Goal: Task Accomplishment & Management: Use online tool/utility

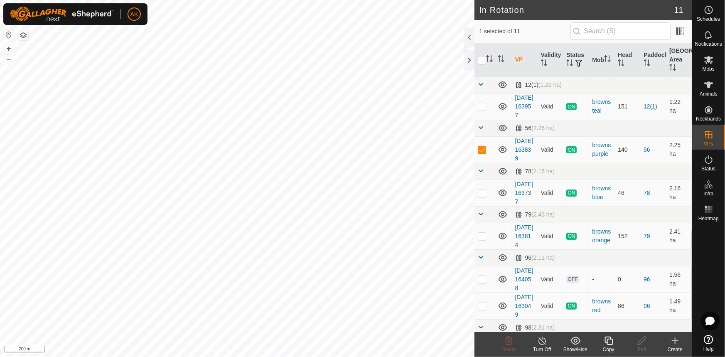
click at [607, 340] on icon at bounding box center [608, 340] width 8 height 8
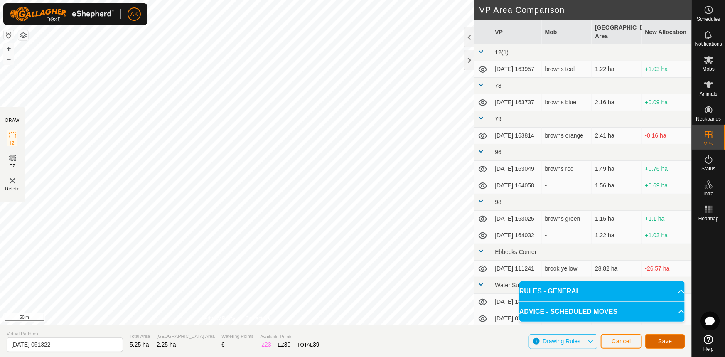
click at [665, 339] on span "Save" at bounding box center [665, 341] width 14 height 7
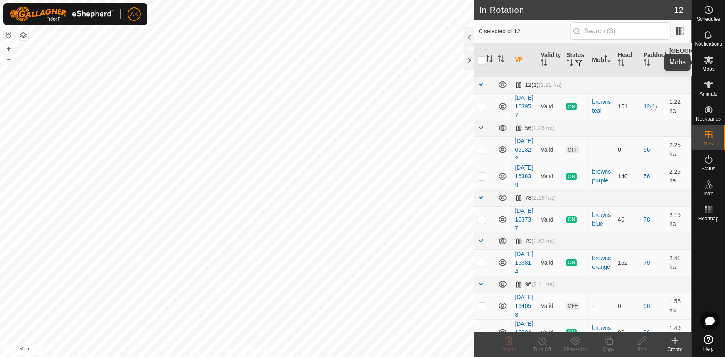
click at [706, 61] on icon at bounding box center [708, 60] width 9 height 8
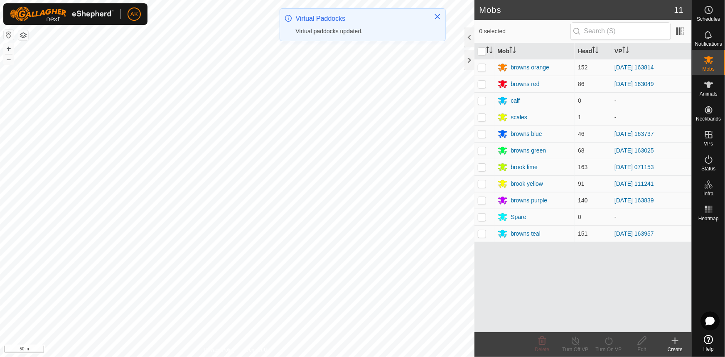
click at [483, 200] on p-checkbox at bounding box center [482, 200] width 8 height 7
checkbox input "true"
click at [606, 345] on icon at bounding box center [608, 341] width 10 height 10
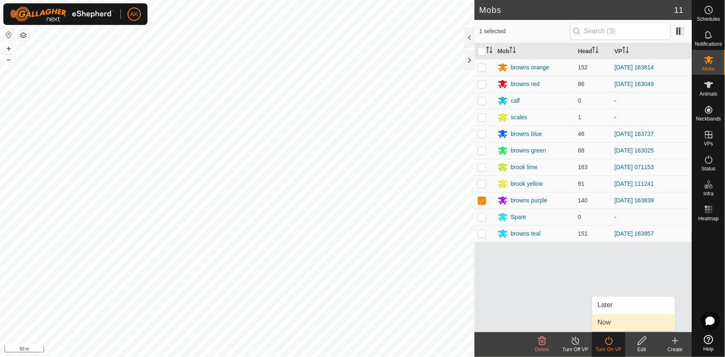
click at [608, 322] on link "Now" at bounding box center [633, 322] width 82 height 17
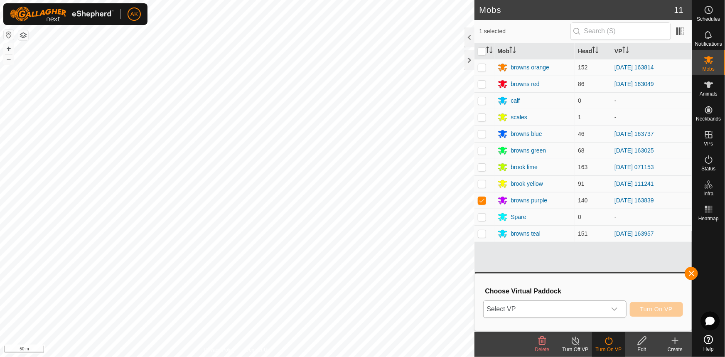
click at [613, 306] on icon "dropdown trigger" at bounding box center [614, 309] width 7 height 7
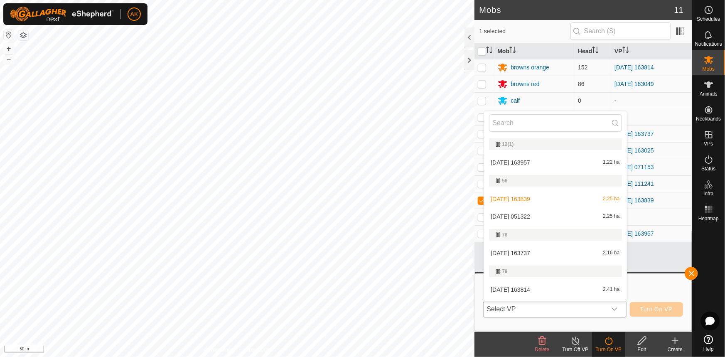
click at [520, 215] on li "[DATE] 051322 2.25 ha" at bounding box center [555, 216] width 143 height 17
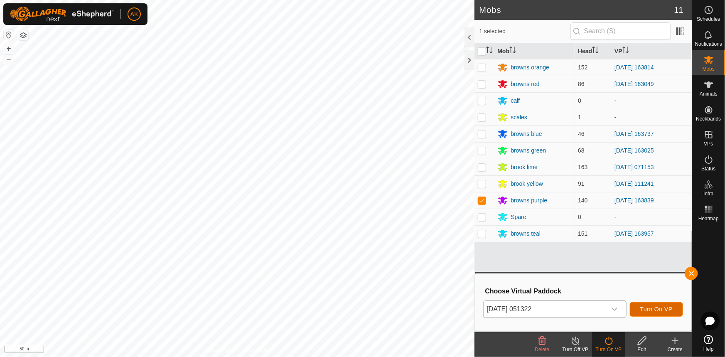
click at [650, 307] on span "Turn On VP" at bounding box center [656, 309] width 32 height 7
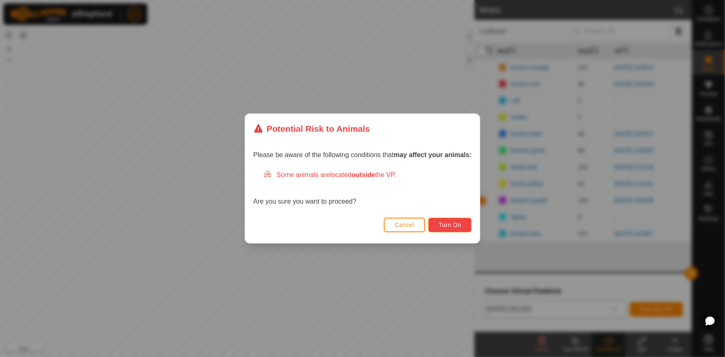
click at [447, 220] on button "Turn On" at bounding box center [449, 225] width 43 height 15
